Goal: Download file/media

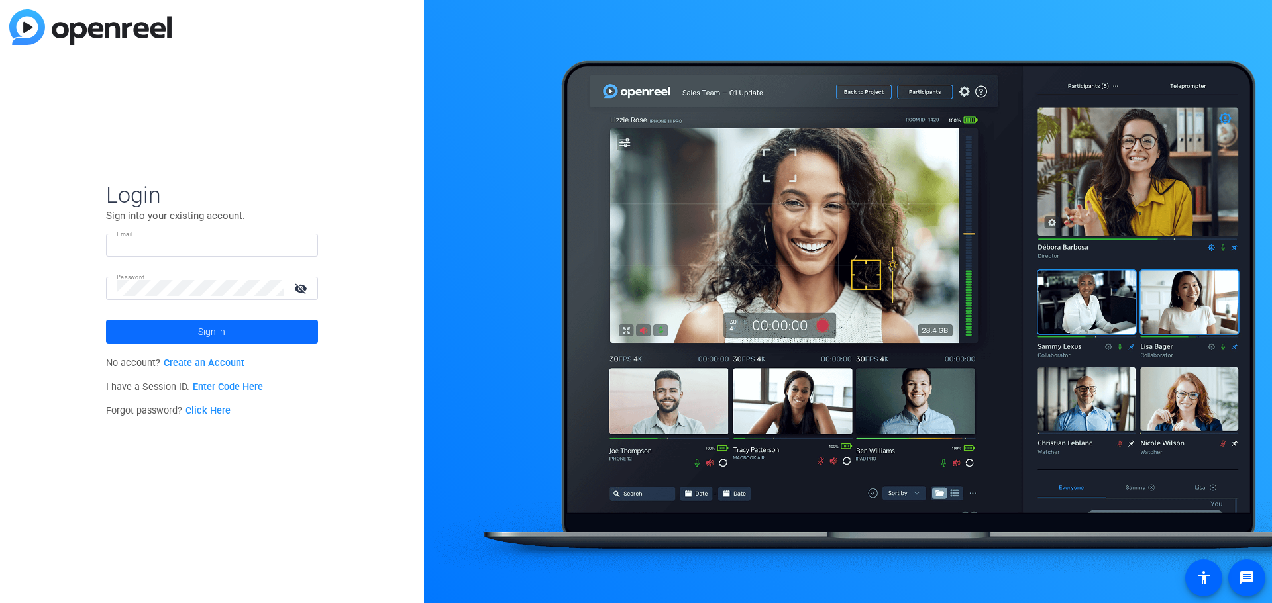
type input "[EMAIL_ADDRESS][DOMAIN_NAME]"
click at [196, 329] on span at bounding box center [212, 332] width 212 height 32
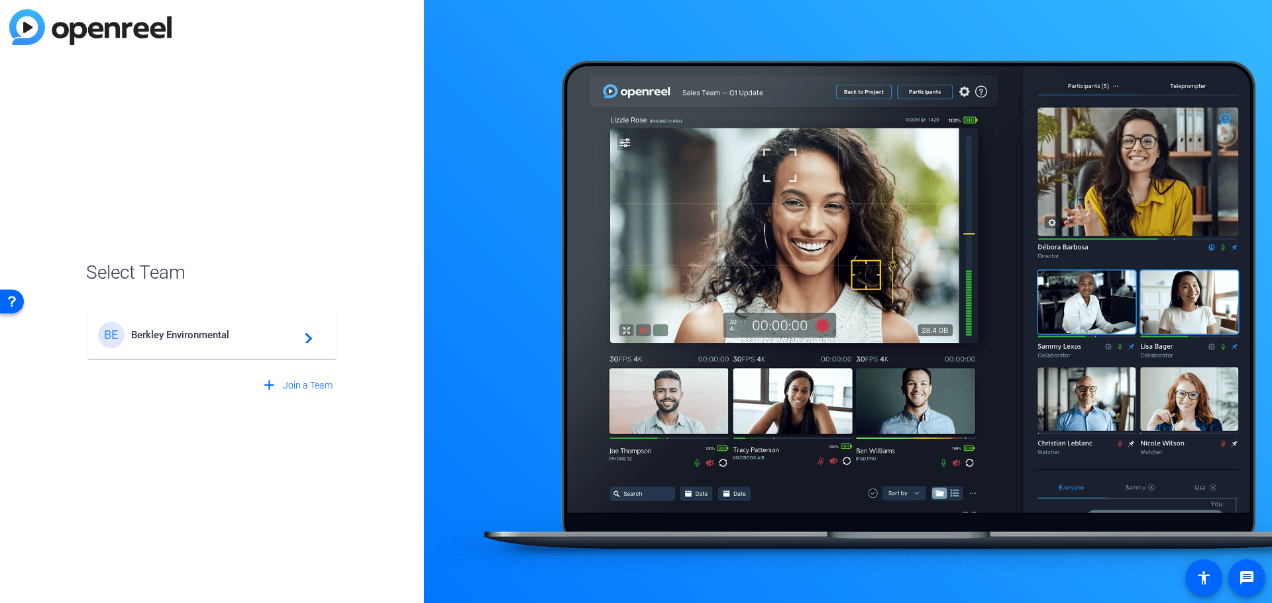
click at [134, 330] on span "Berkley Environmental" at bounding box center [214, 335] width 166 height 12
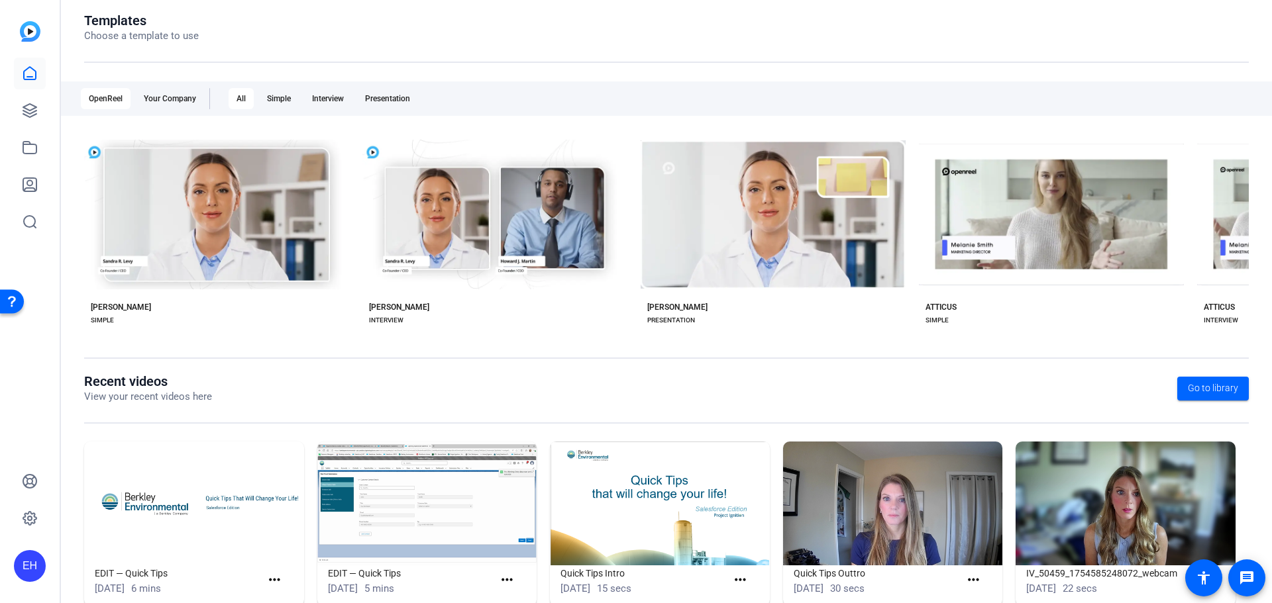
scroll to position [180, 0]
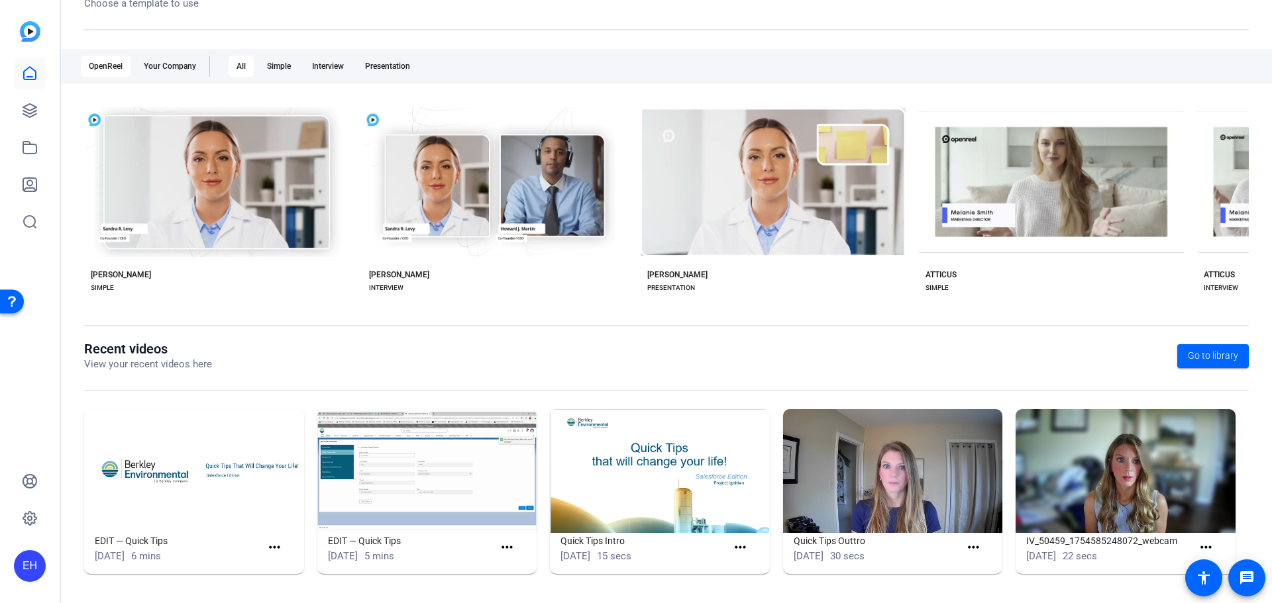
click at [166, 459] on img at bounding box center [194, 471] width 220 height 124
click at [207, 463] on img at bounding box center [194, 471] width 220 height 124
click at [134, 470] on img at bounding box center [194, 471] width 220 height 124
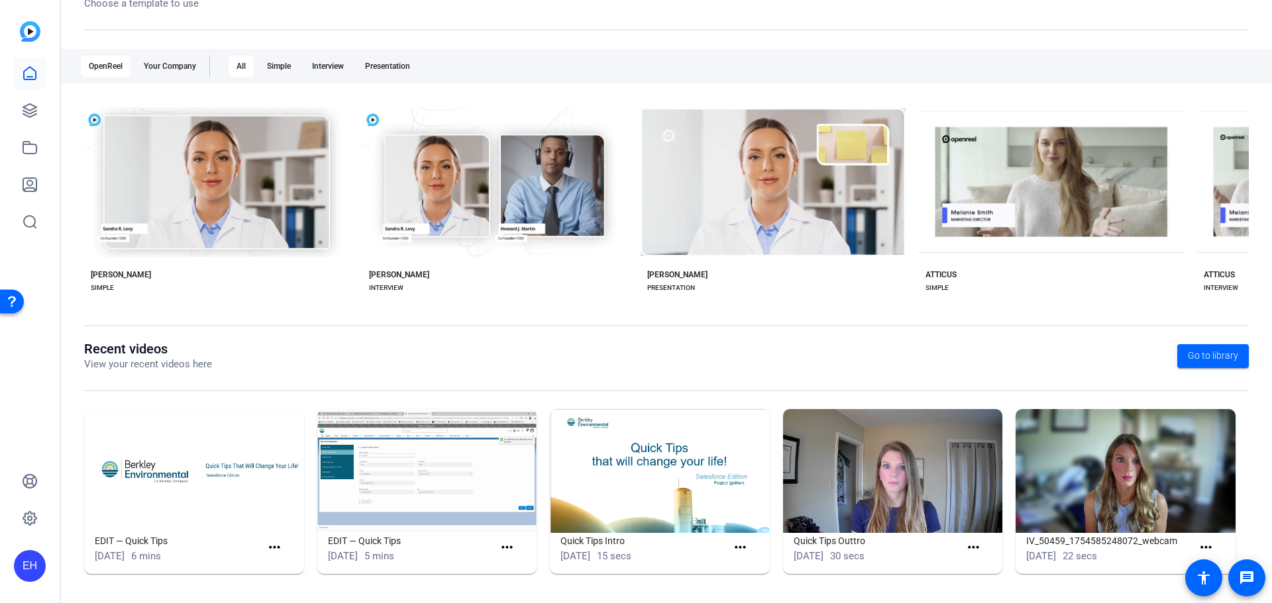
click at [106, 550] on span "[DATE]" at bounding box center [110, 556] width 30 height 12
click at [274, 547] on mat-icon "more_horiz" at bounding box center [274, 548] width 17 height 17
click at [293, 565] on span "View" at bounding box center [302, 568] width 53 height 16
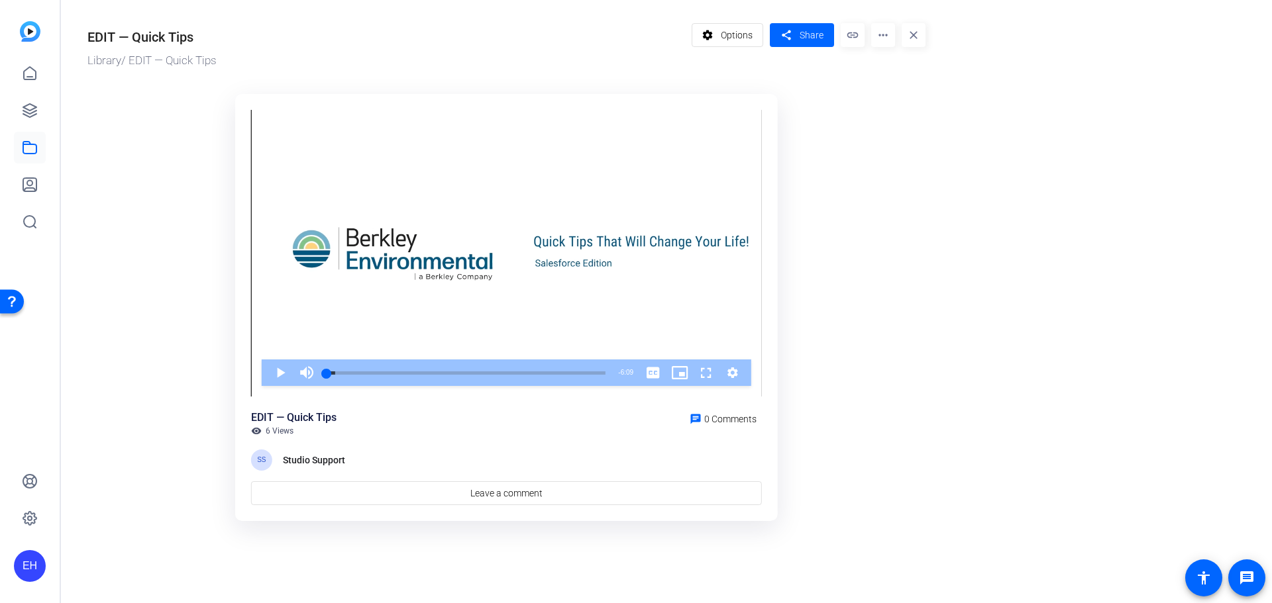
drag, startPoint x: 377, startPoint y: 238, endPoint x: 1036, endPoint y: 262, distance: 659.6
click at [1036, 262] on or-hosting-video-details "EDIT — Quick Tips Library / EDIT — Quick Tips settings Options share Share link…" at bounding box center [663, 270] width 1204 height 540
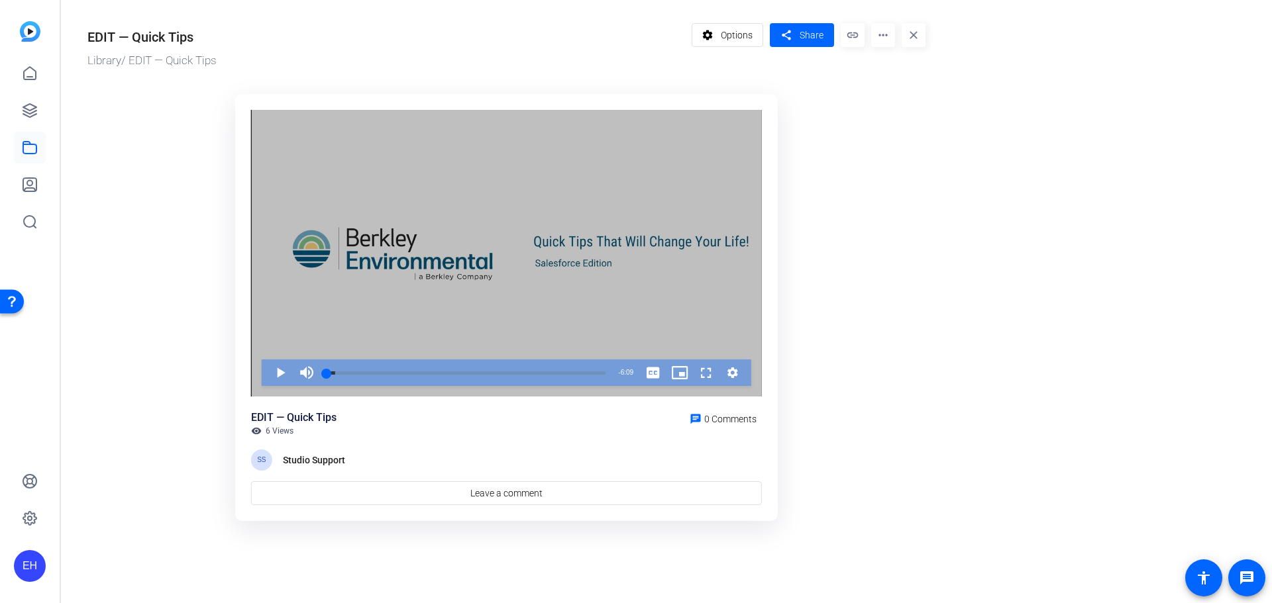
click at [734, 365] on icon "Video Player" at bounding box center [732, 373] width 13 height 16
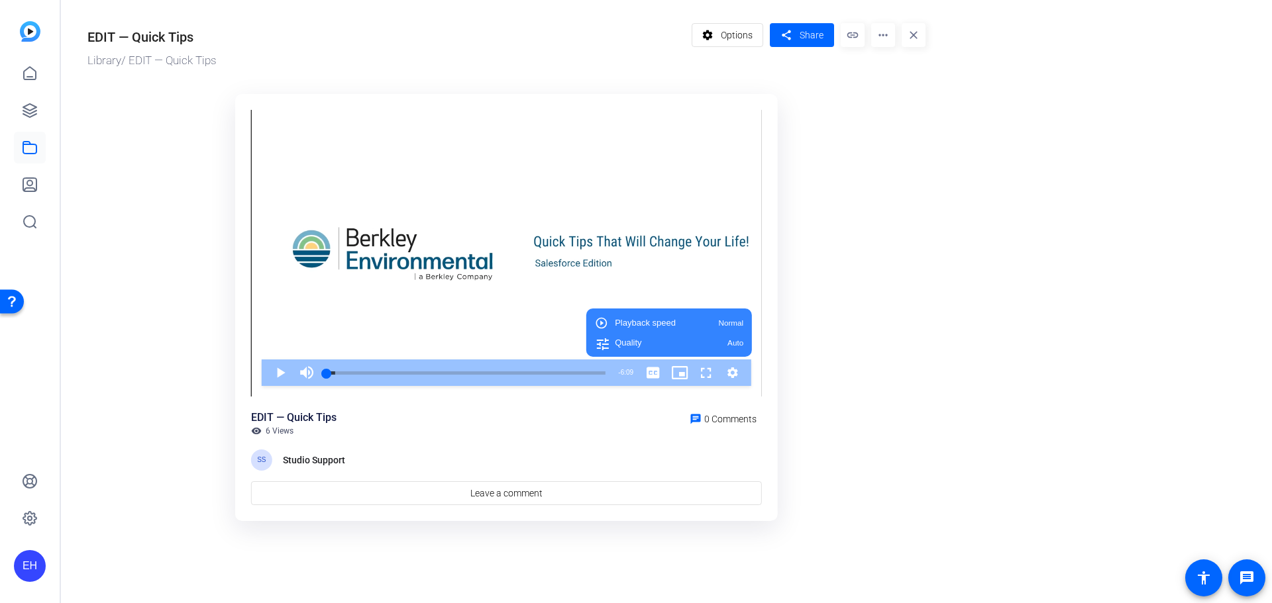
click at [855, 360] on ktd-grid "Video Player is loading. Play Video Play Mute Current Time 0:00 / Duration 6:09…" at bounding box center [506, 308] width 838 height 444
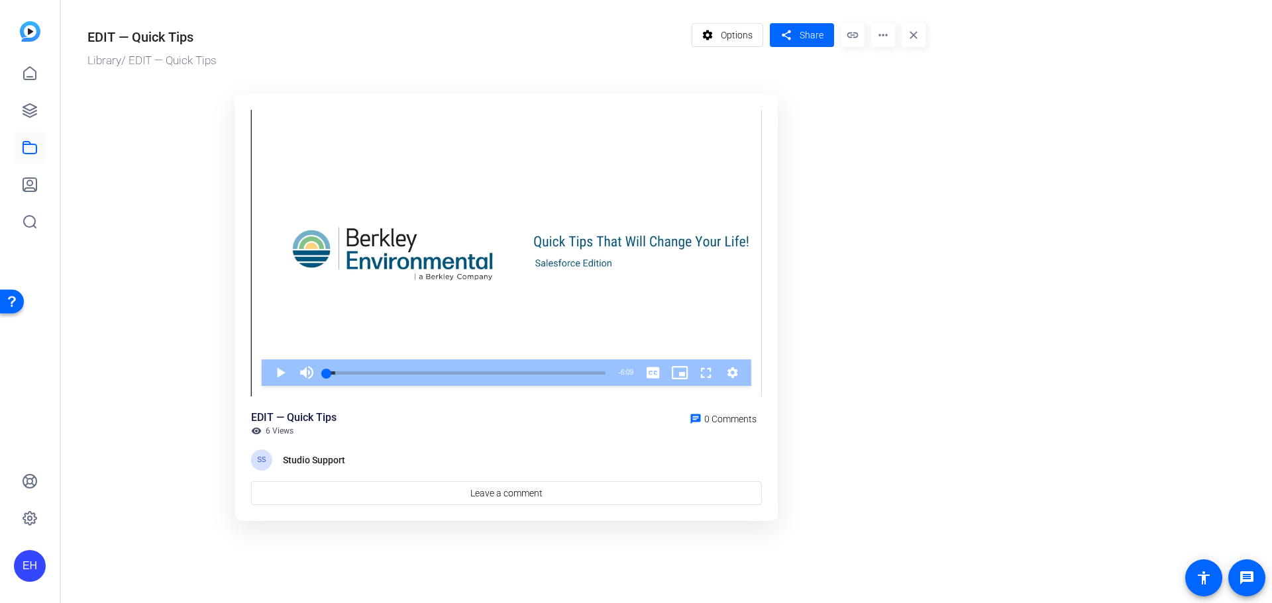
click at [881, 32] on mat-icon "more_horiz" at bounding box center [883, 35] width 24 height 24
click at [908, 90] on span "Download" at bounding box center [911, 92] width 58 height 16
click at [1034, 340] on or-hosting-video-details "EDIT — Quick Tips Library / EDIT — Quick Tips settings Options share Share link…" at bounding box center [663, 270] width 1204 height 540
click at [128, 225] on ktd-grid "Video Player is loading. Play Video Play Mute Current Time 0:00 / Duration 6:09…" at bounding box center [506, 308] width 838 height 444
click at [853, 472] on ktd-grid "Video Player is loading. Play Video Play Mute Current Time 0:00 / Duration 6:09…" at bounding box center [506, 308] width 838 height 444
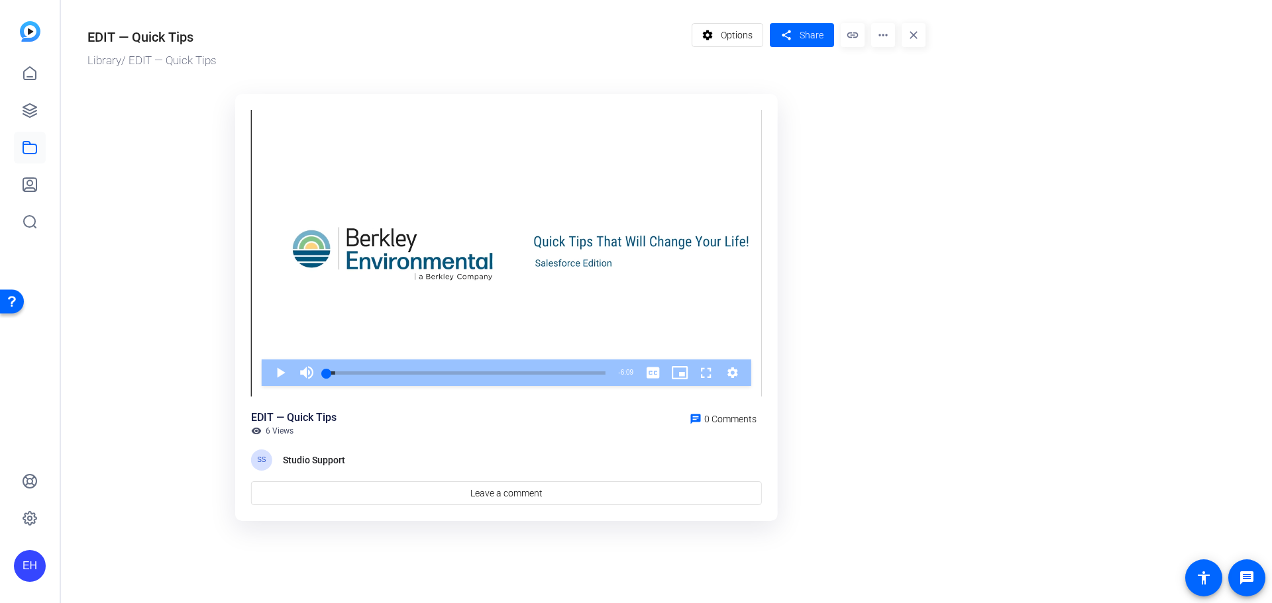
click at [32, 26] on img at bounding box center [30, 31] width 21 height 21
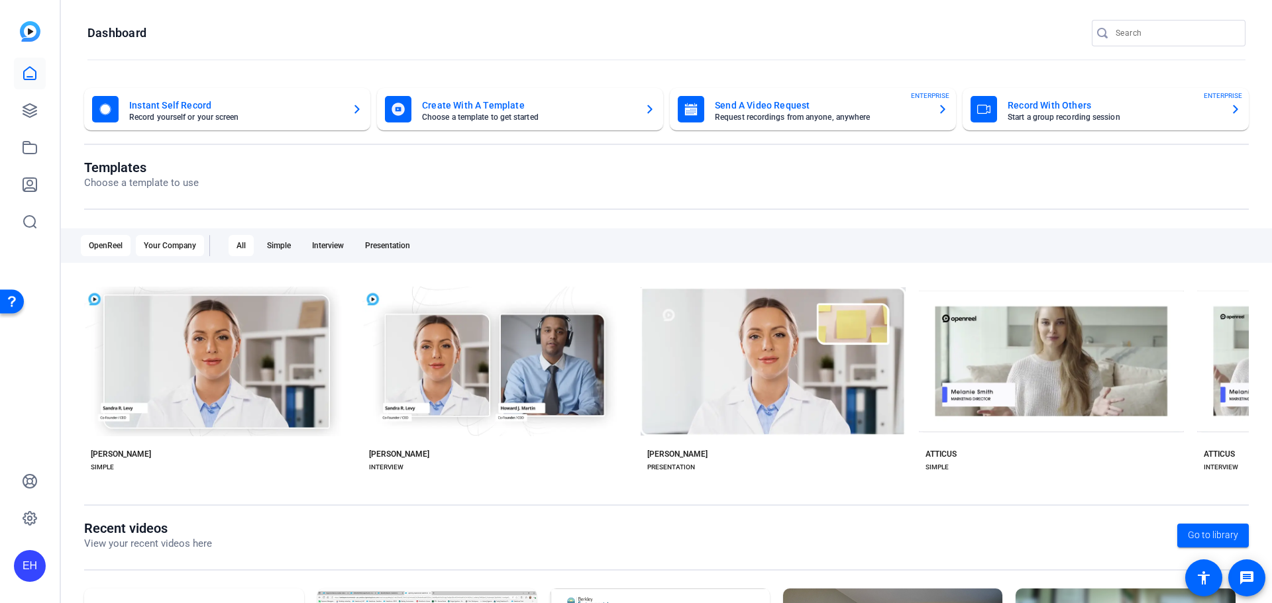
click at [183, 238] on div "Your Company" at bounding box center [170, 245] width 68 height 21
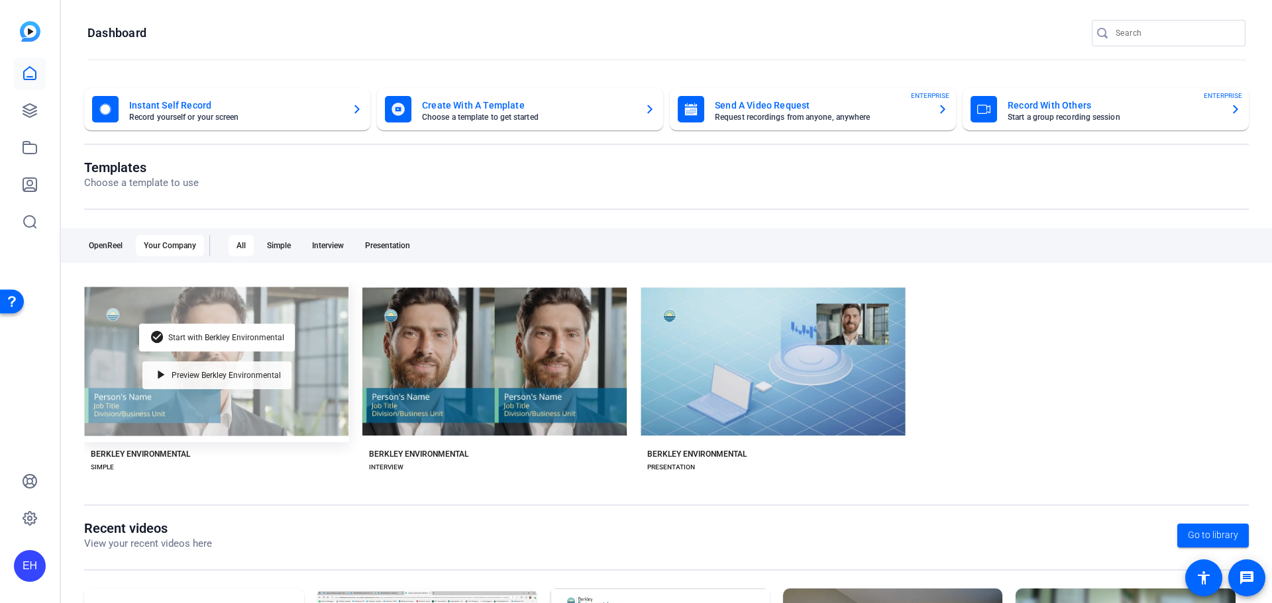
click at [231, 374] on span "Preview Berkley Environmental" at bounding box center [226, 376] width 109 height 8
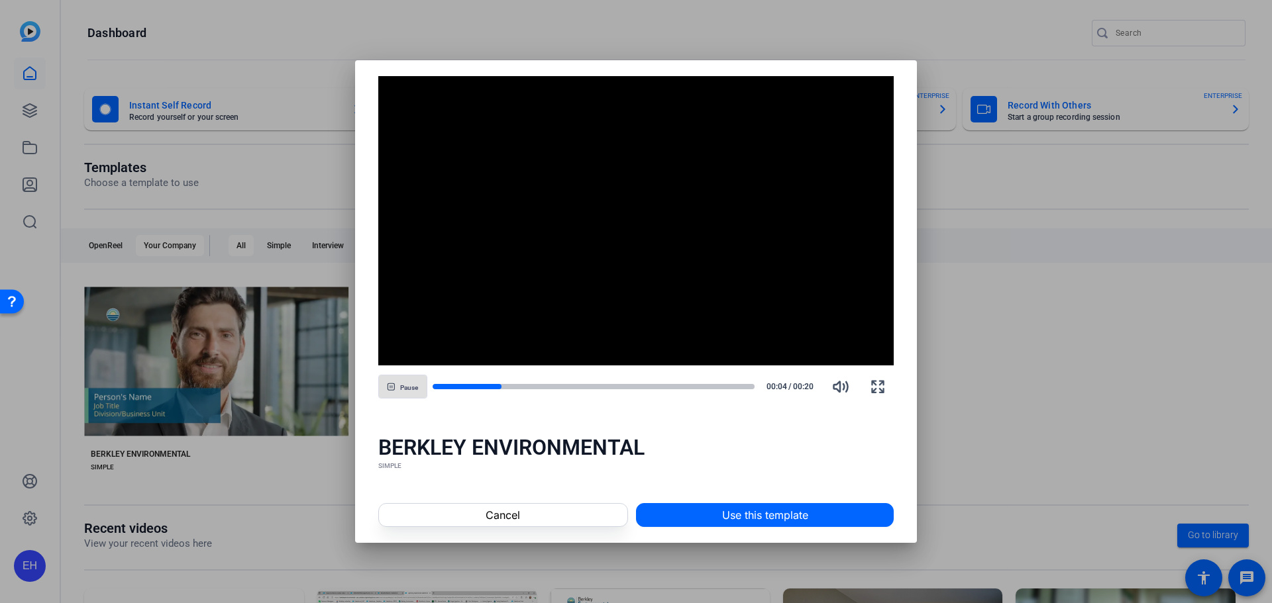
click at [394, 384] on icon "button" at bounding box center [391, 387] width 8 height 8
drag, startPoint x: 509, startPoint y: 386, endPoint x: 490, endPoint y: 388, distance: 19.3
click at [490, 388] on div at bounding box center [594, 386] width 323 height 9
click at [488, 388] on div at bounding box center [489, 386] width 9 height 9
